Goal: Task Accomplishment & Management: Manage account settings

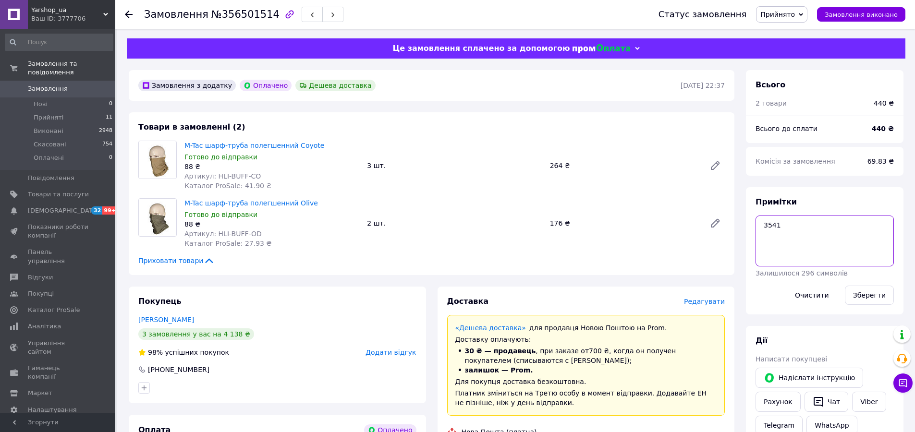
click at [775, 222] on textarea "3541" at bounding box center [825, 241] width 138 height 51
click at [909, 383] on button "Чат з покупцем" at bounding box center [903, 383] width 19 height 19
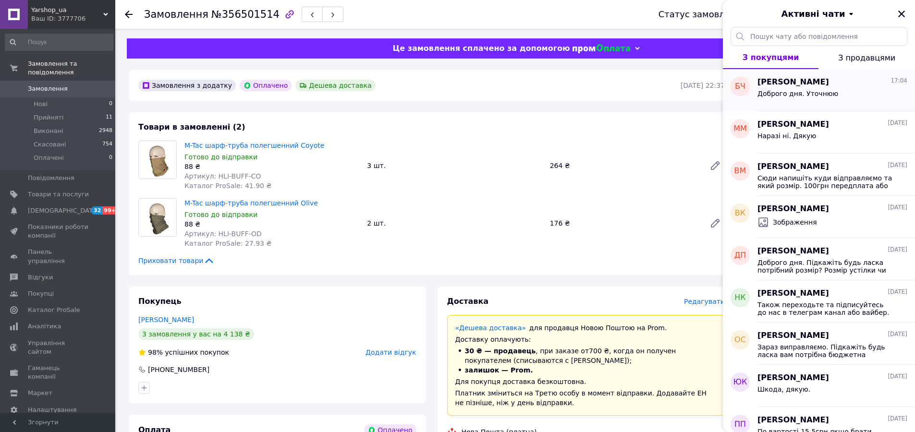
click at [795, 96] on span "Доброго дня. Уточнюю" at bounding box center [798, 94] width 81 height 8
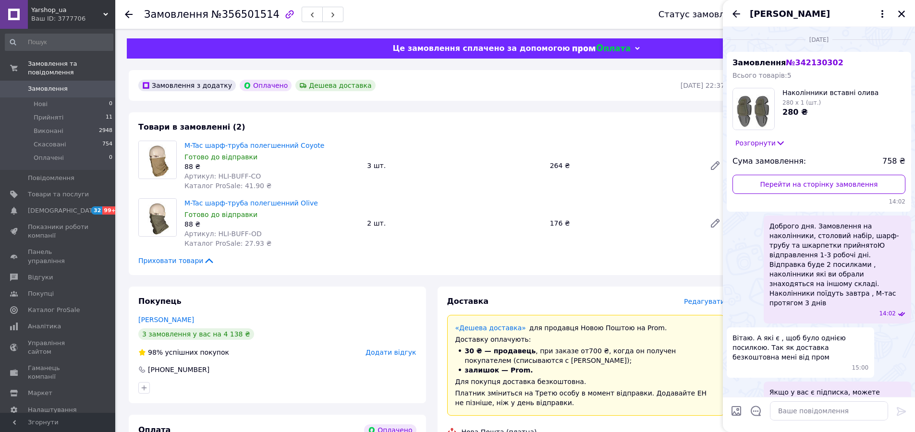
scroll to position [1768, 0]
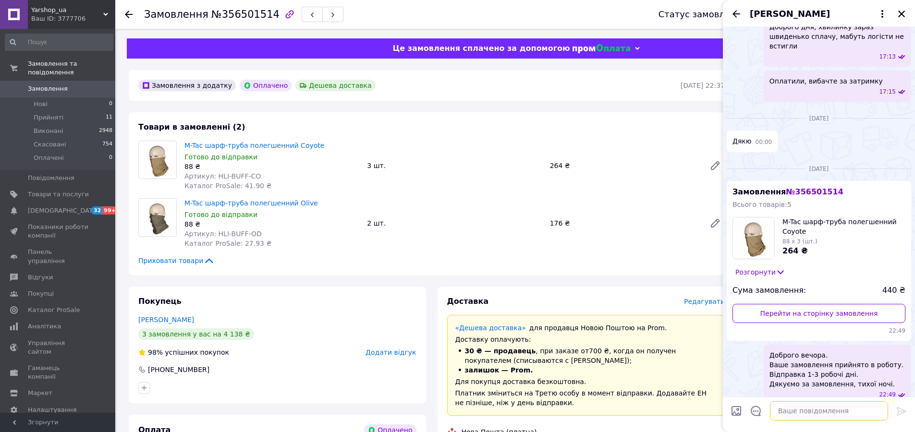
click at [793, 414] on textarea at bounding box center [829, 411] width 118 height 19
type textarea "сьогодны поъдуть"
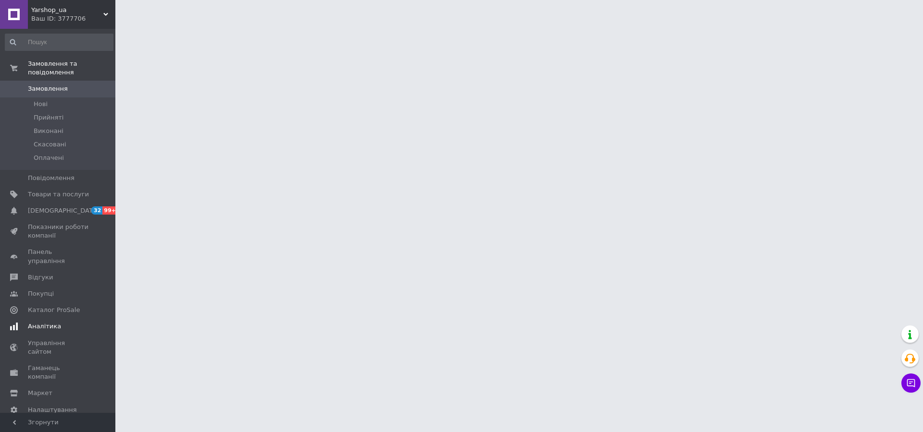
click at [35, 322] on span "Аналітика" at bounding box center [44, 326] width 33 height 9
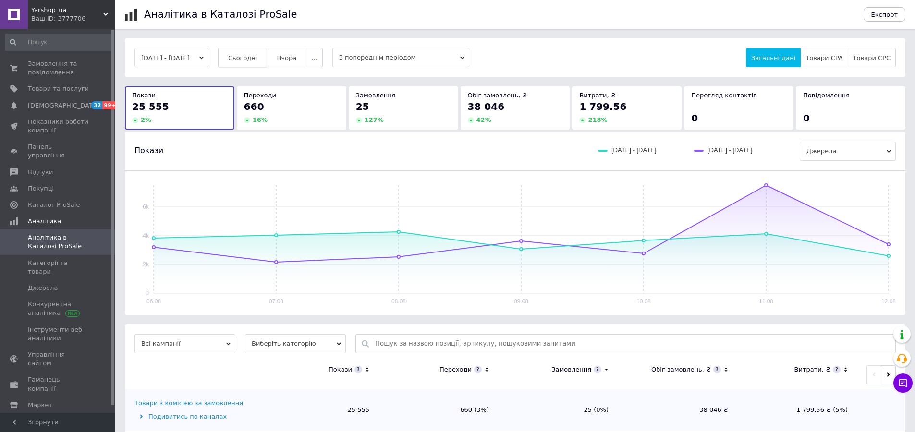
drag, startPoint x: 247, startPoint y: 48, endPoint x: 249, endPoint y: 52, distance: 5.4
click at [249, 52] on div "06.08.2025 - 12.08.2025 Сьогодні Вчора ... З попереднім періодом Загальні дані …" at bounding box center [515, 57] width 781 height 38
click at [254, 54] on span "Сьогодні" at bounding box center [242, 57] width 29 height 7
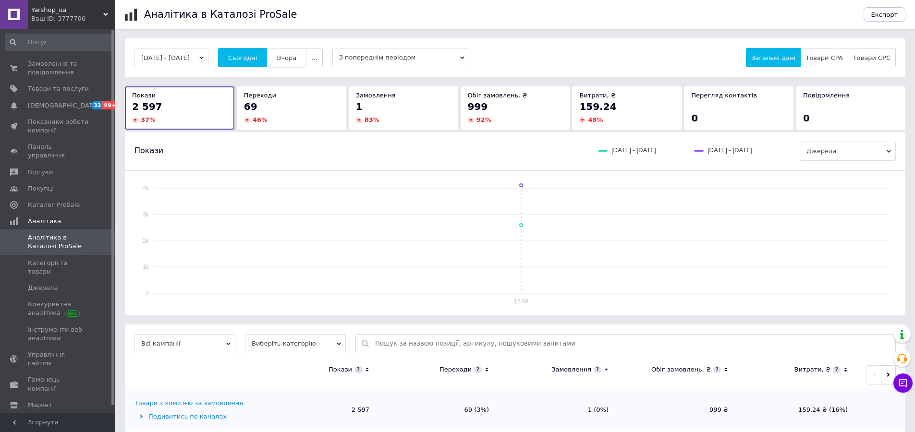
click at [296, 55] on span "Вчора" at bounding box center [287, 57] width 20 height 7
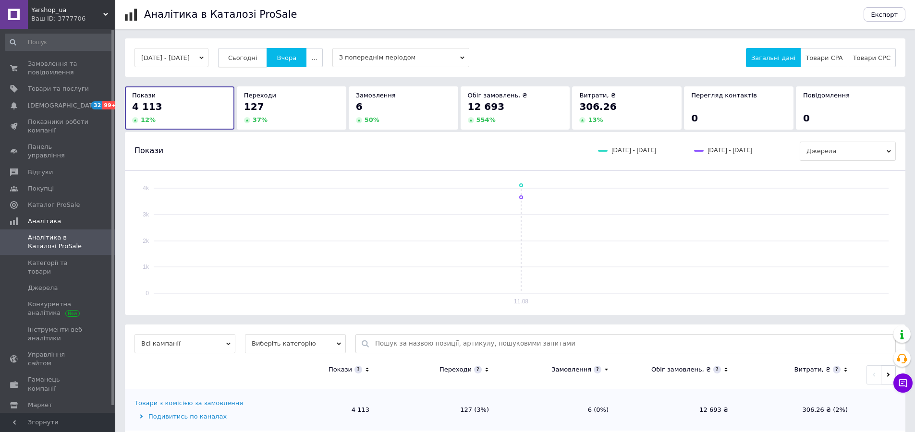
click at [258, 56] on span "Сьогодні" at bounding box center [242, 57] width 29 height 7
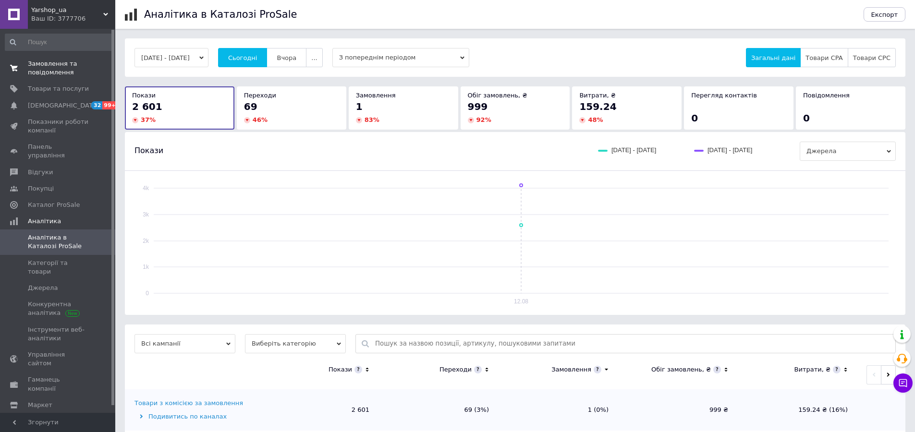
click at [39, 64] on span "Замовлення та повідомлення" at bounding box center [58, 68] width 61 height 17
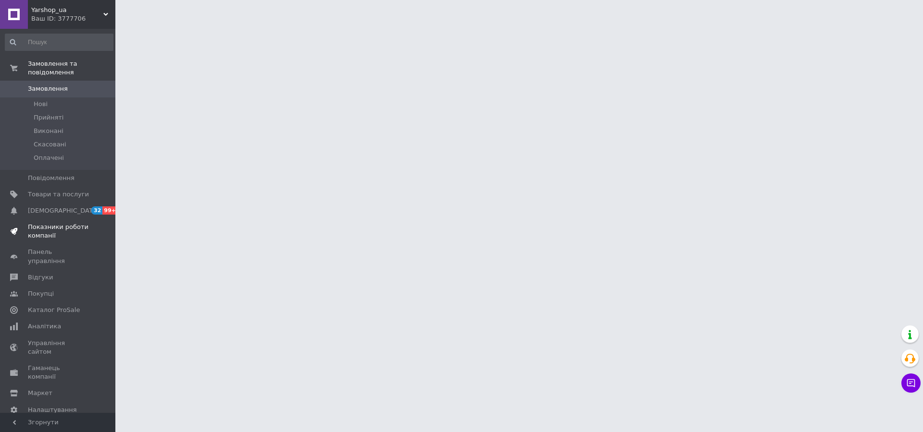
click at [28, 225] on span "Показники роботи компанії" at bounding box center [58, 231] width 61 height 17
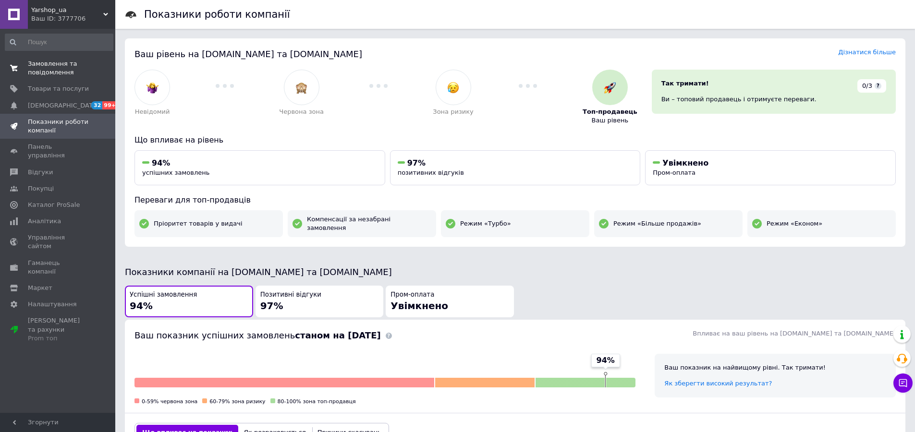
click at [39, 74] on span "Замовлення та повідомлення" at bounding box center [58, 68] width 61 height 17
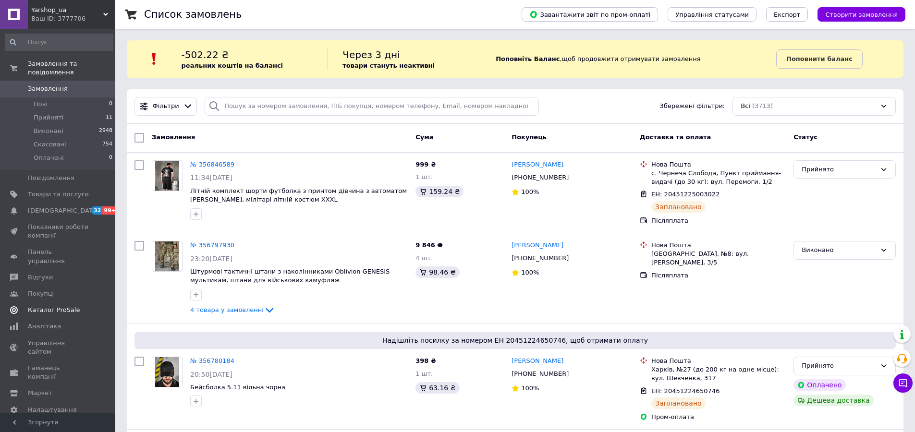
click at [46, 306] on span "Каталог ProSale" at bounding box center [54, 310] width 52 height 9
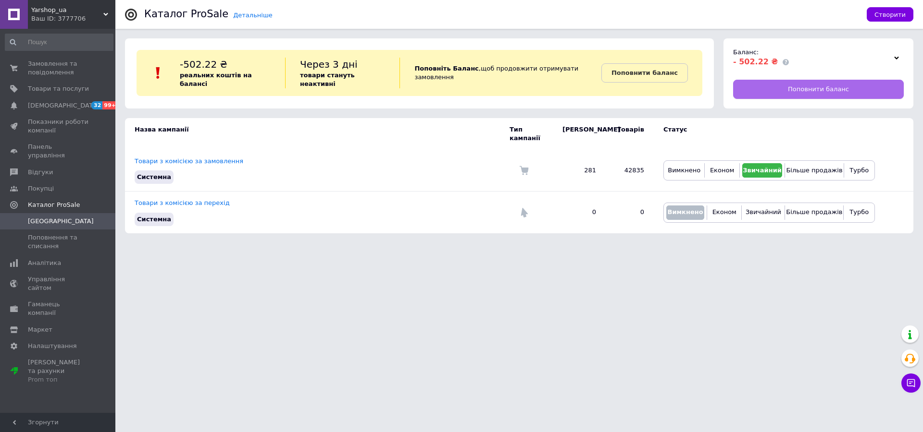
click at [786, 86] on link "Поповнити баланс" at bounding box center [818, 89] width 171 height 19
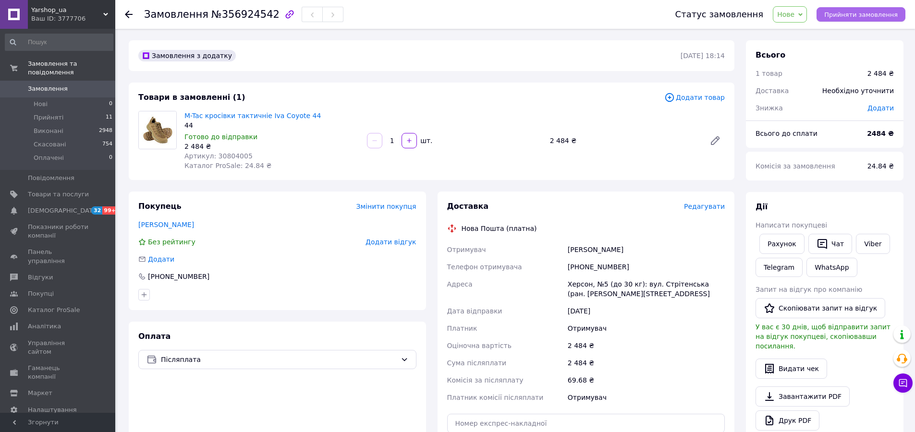
click at [847, 15] on span "Прийняти замовлення" at bounding box center [862, 14] width 74 height 7
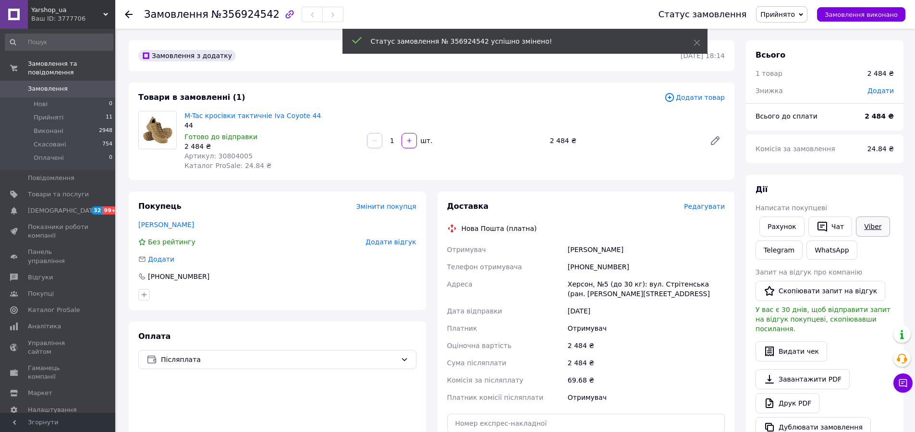
click at [865, 235] on link "Viber" at bounding box center [873, 227] width 34 height 20
click at [863, 232] on link "Viber" at bounding box center [873, 227] width 34 height 20
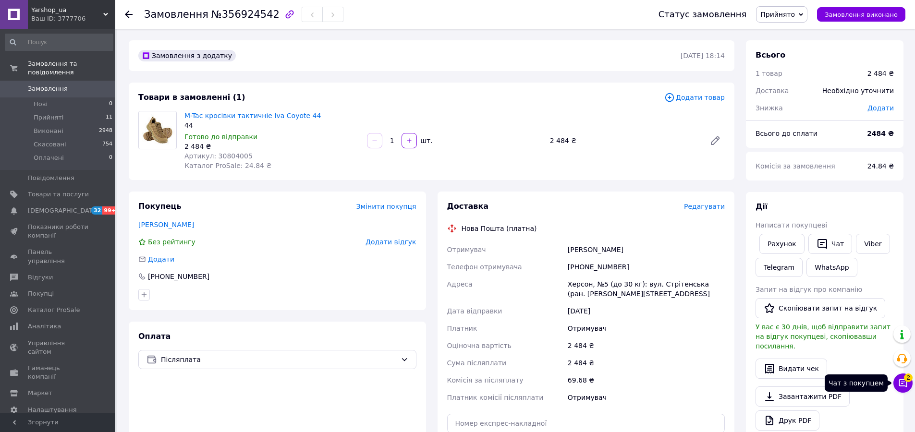
click at [903, 380] on icon at bounding box center [903, 384] width 8 height 8
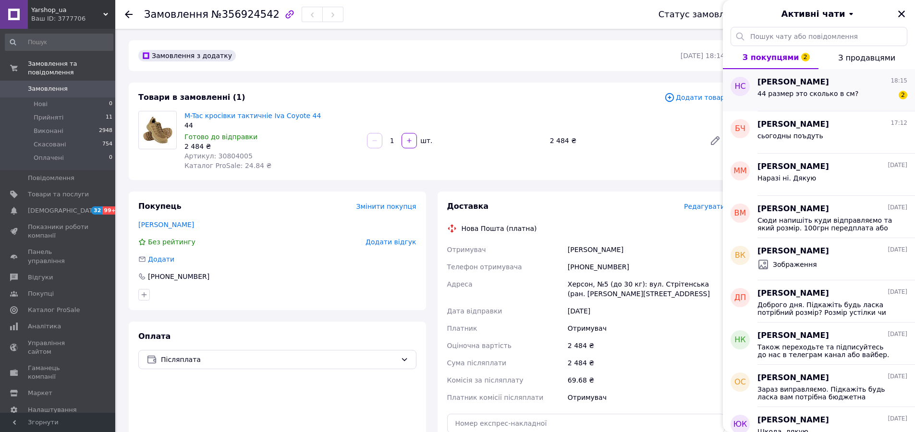
click at [819, 94] on span "44 размер это сколько в см?" at bounding box center [808, 94] width 101 height 8
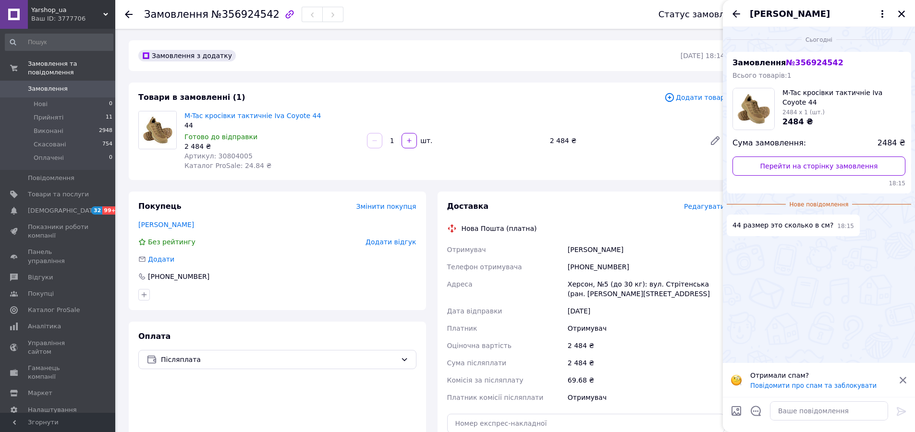
click at [230, 153] on span "Артикул: 30804005" at bounding box center [219, 156] width 68 height 8
copy span "30804005"
click at [828, 413] on textarea at bounding box center [829, 411] width 118 height 19
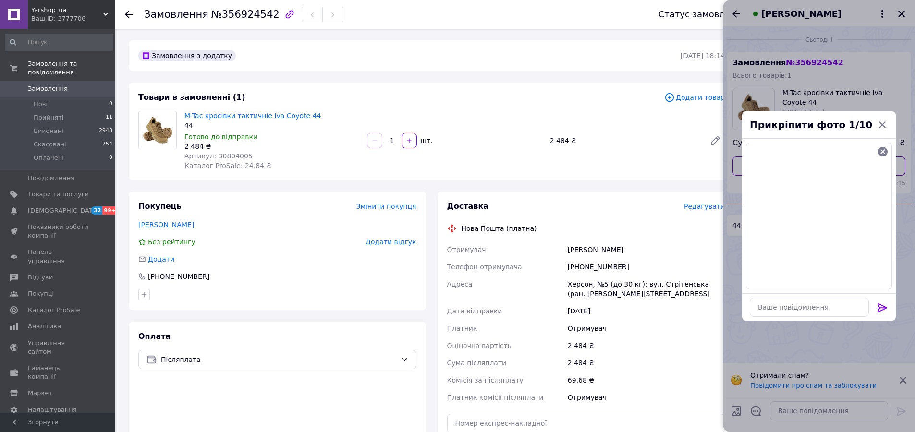
click at [880, 308] on icon at bounding box center [882, 308] width 9 height 9
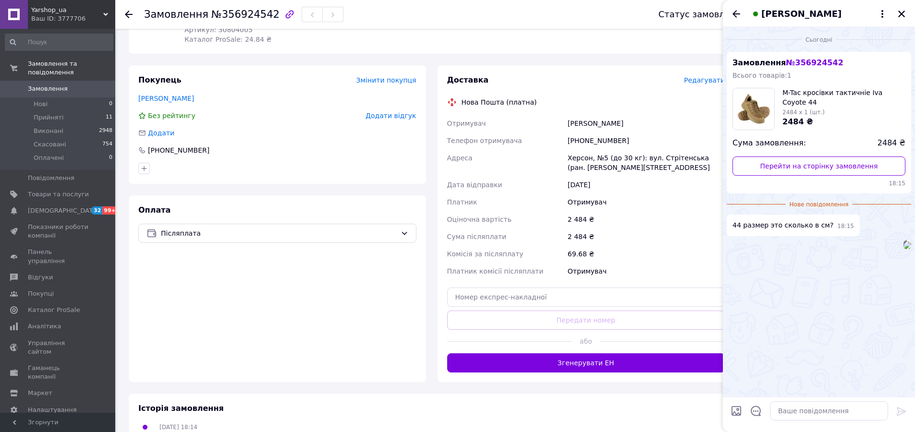
scroll to position [144, 0]
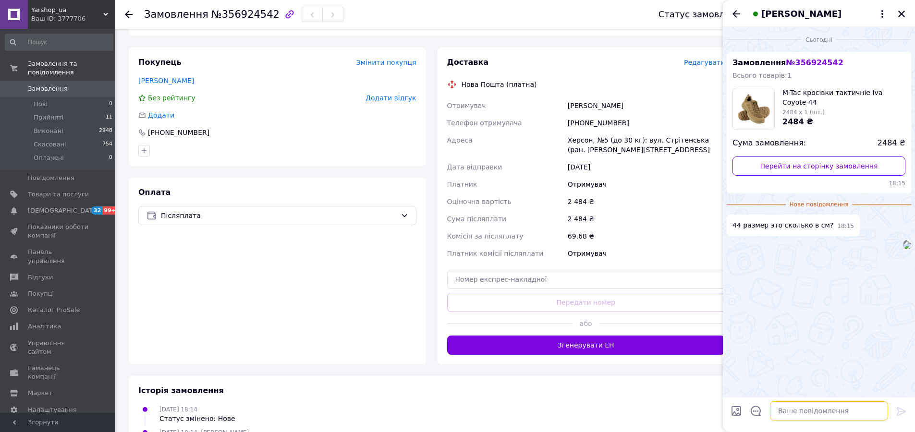
click at [807, 415] on textarea at bounding box center [829, 411] width 118 height 19
type textarea "Доброго дня"
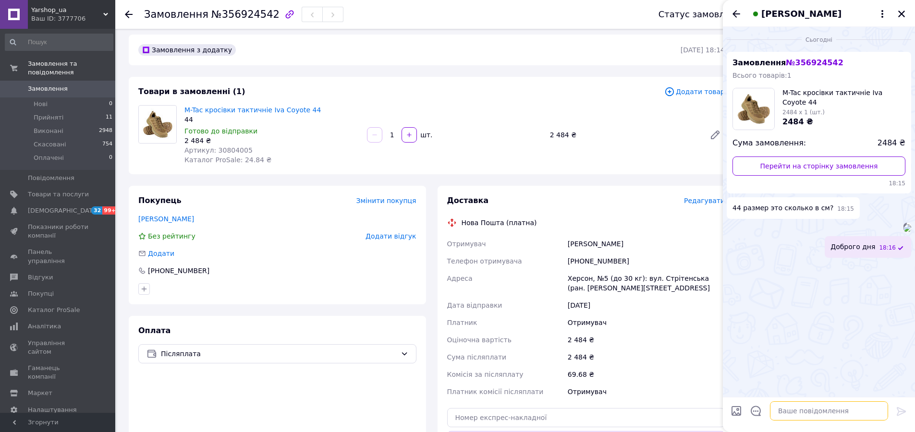
scroll to position [0, 0]
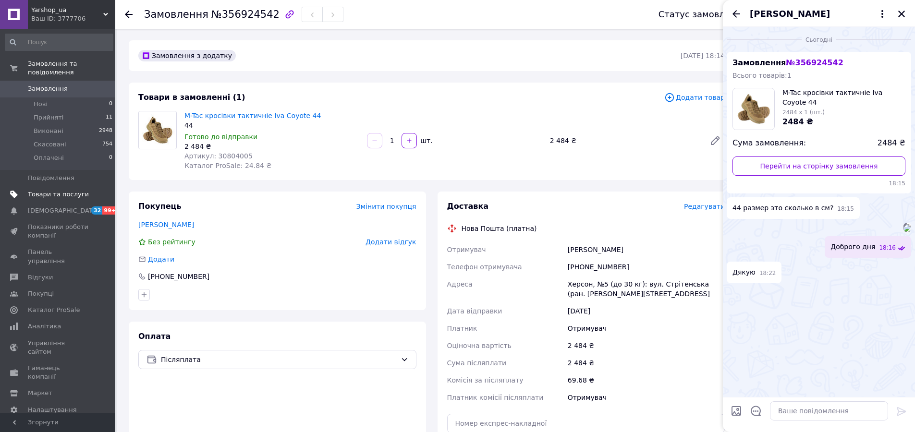
click at [44, 190] on span "Товари та послуги" at bounding box center [58, 194] width 61 height 9
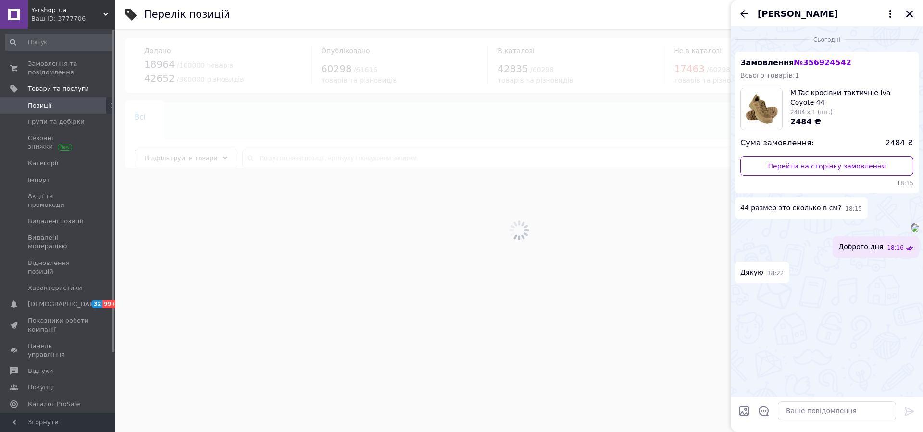
click at [911, 14] on icon "Закрити" at bounding box center [909, 14] width 9 height 9
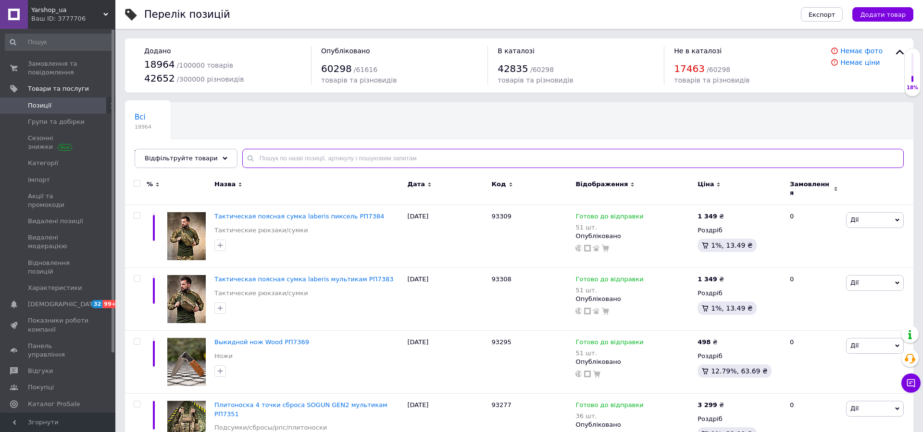
click at [294, 152] on input "text" at bounding box center [572, 158] width 661 height 19
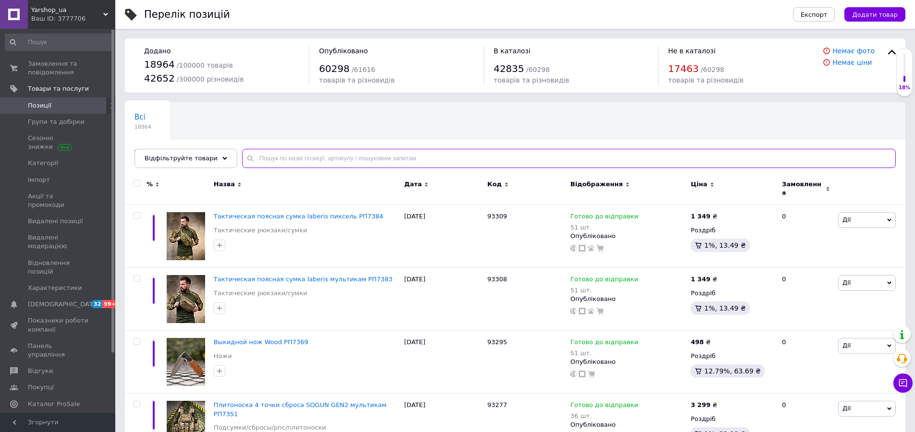
paste input "YXT230310879"
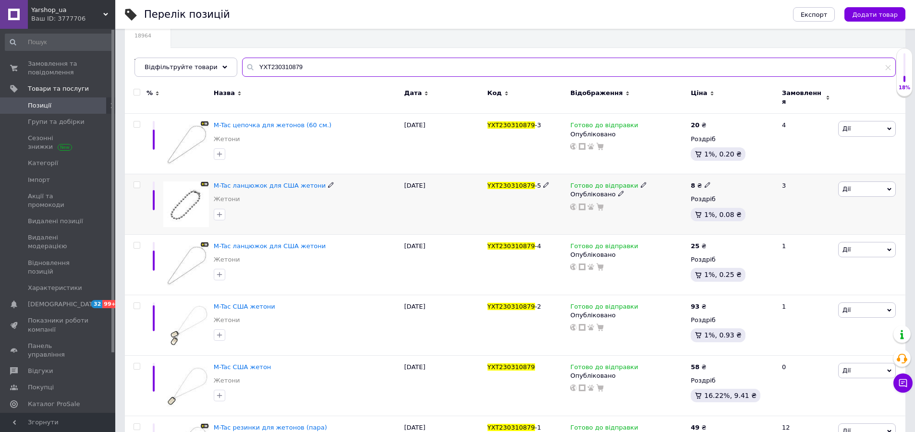
scroll to position [139, 0]
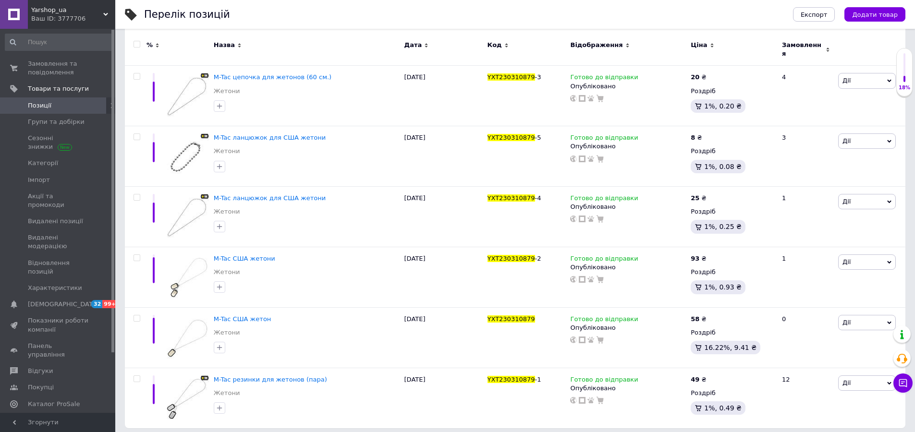
type input "YXT230310879"
click at [34, 53] on div "Замовлення та повідомлення 0 0 Товари та послуги Позиції Групи та добірки Сезон…" at bounding box center [59, 222] width 118 height 387
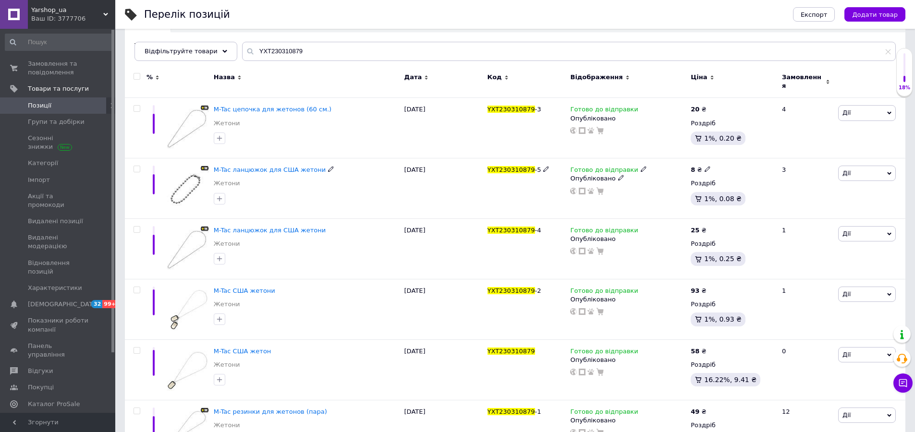
scroll to position [0, 0]
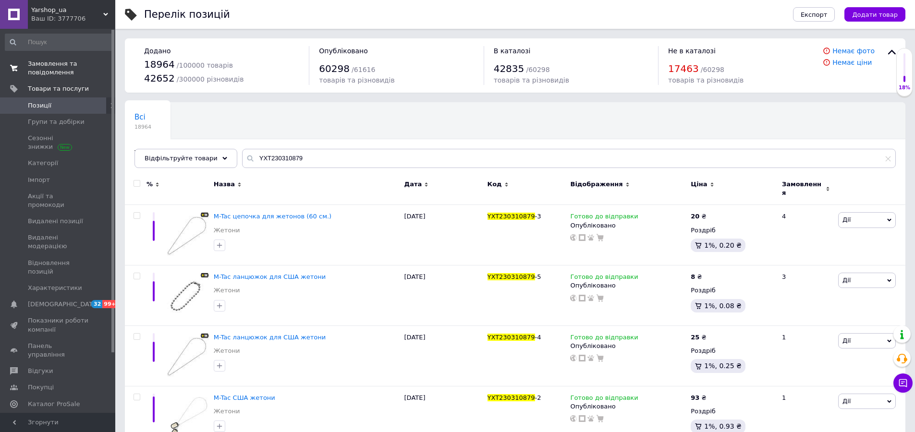
click at [39, 73] on span "Замовлення та повідомлення" at bounding box center [58, 68] width 61 height 17
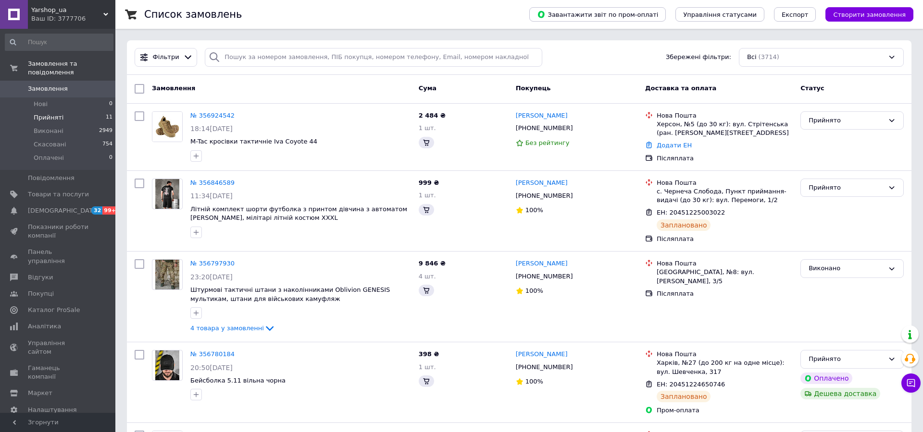
click at [44, 113] on span "Прийняті" at bounding box center [49, 117] width 30 height 9
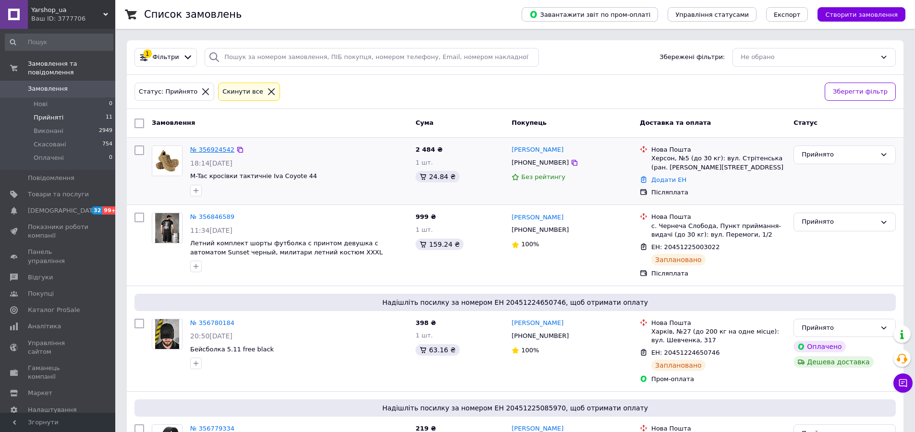
click at [210, 148] on link "№ 356924542" at bounding box center [212, 149] width 44 height 7
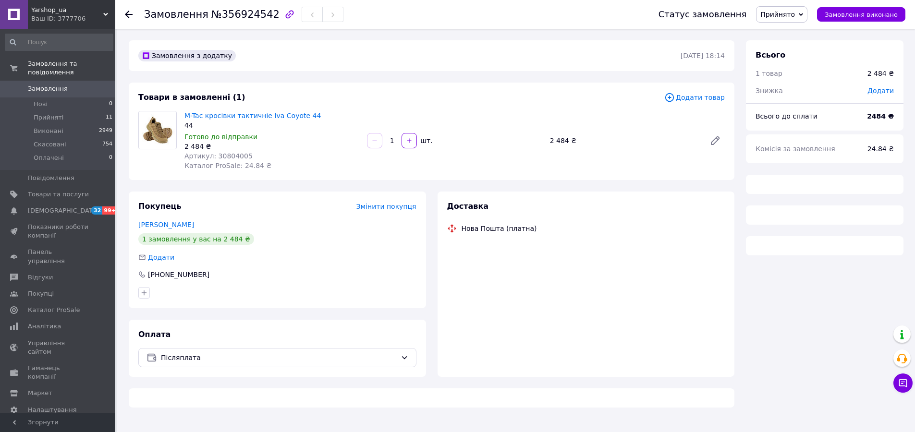
click at [231, 155] on span "Артикул: 30804005" at bounding box center [219, 156] width 68 height 8
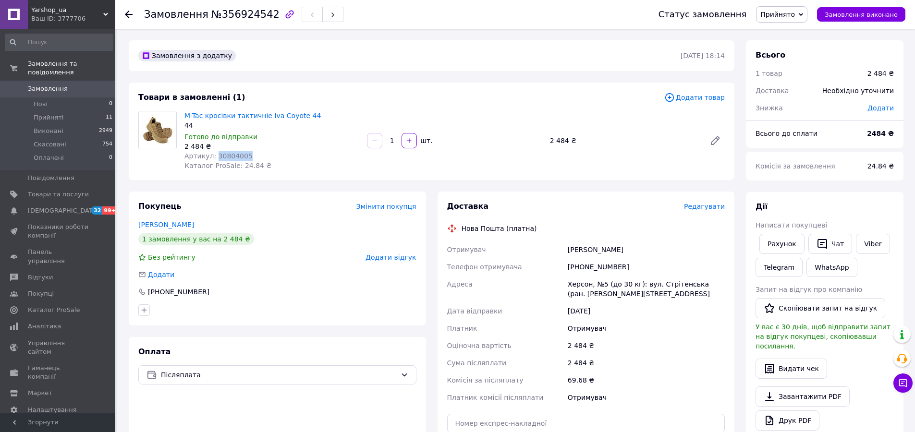
click at [231, 155] on span "Артикул: 30804005" at bounding box center [219, 156] width 68 height 8
copy span "30804005"
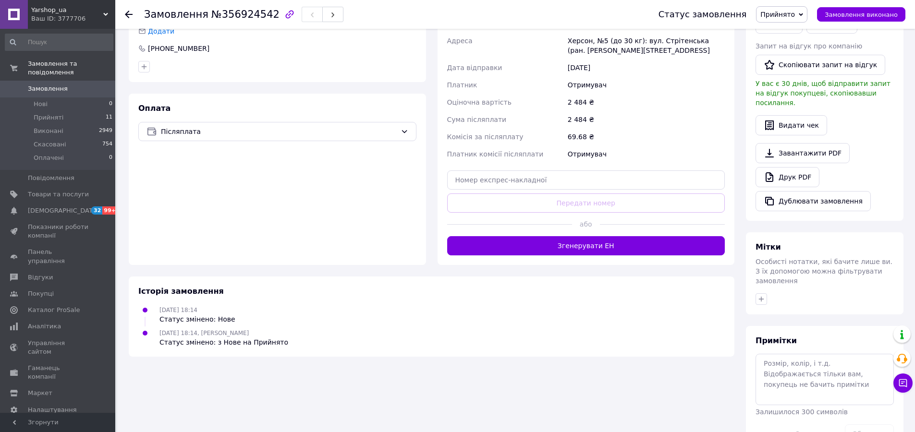
scroll to position [257, 0]
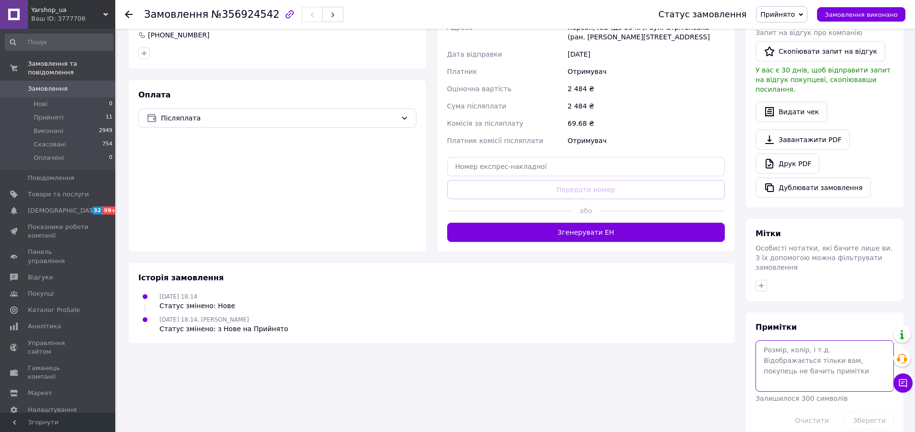
click at [809, 355] on textarea at bounding box center [825, 366] width 138 height 51
type textarea "44"
click at [870, 411] on button "Зберегти" at bounding box center [869, 420] width 49 height 19
